Goal: Task Accomplishment & Management: Manage account settings

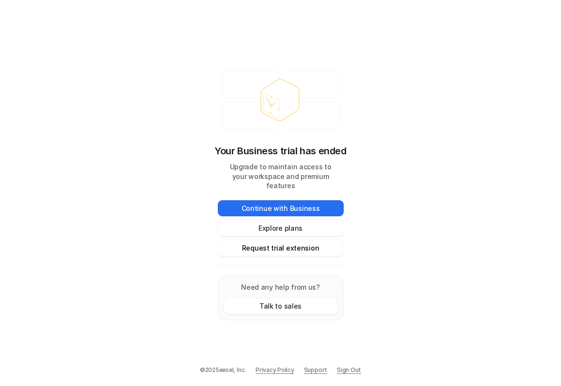
click at [298, 243] on button "Request trial extension" at bounding box center [281, 248] width 126 height 16
click at [273, 243] on button "Request trial extension" at bounding box center [281, 248] width 126 height 16
